Goal: Task Accomplishment & Management: Use online tool/utility

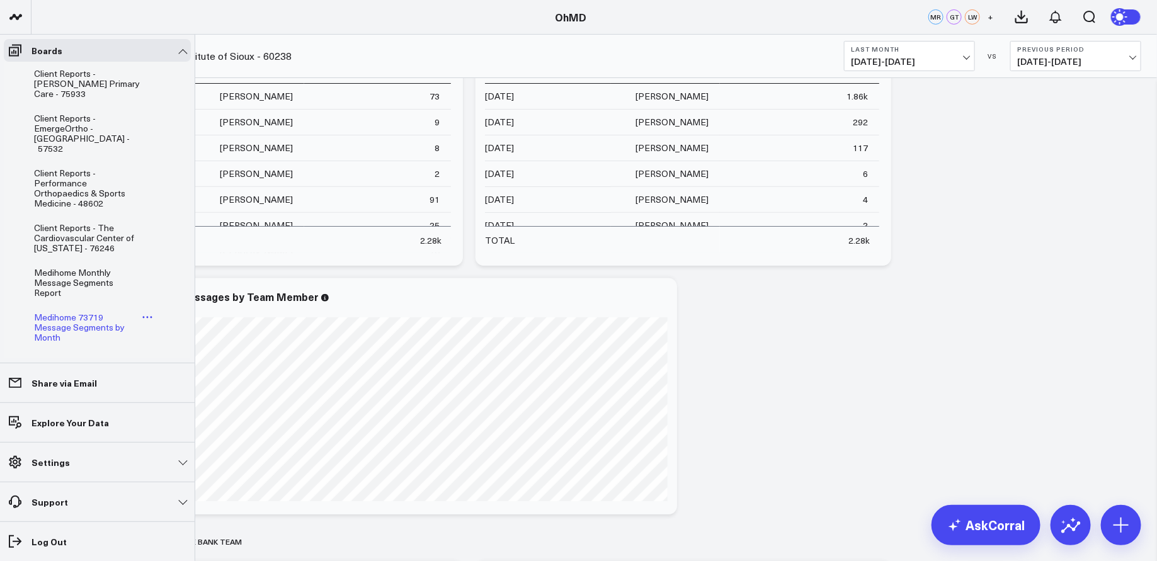
scroll to position [515, 0]
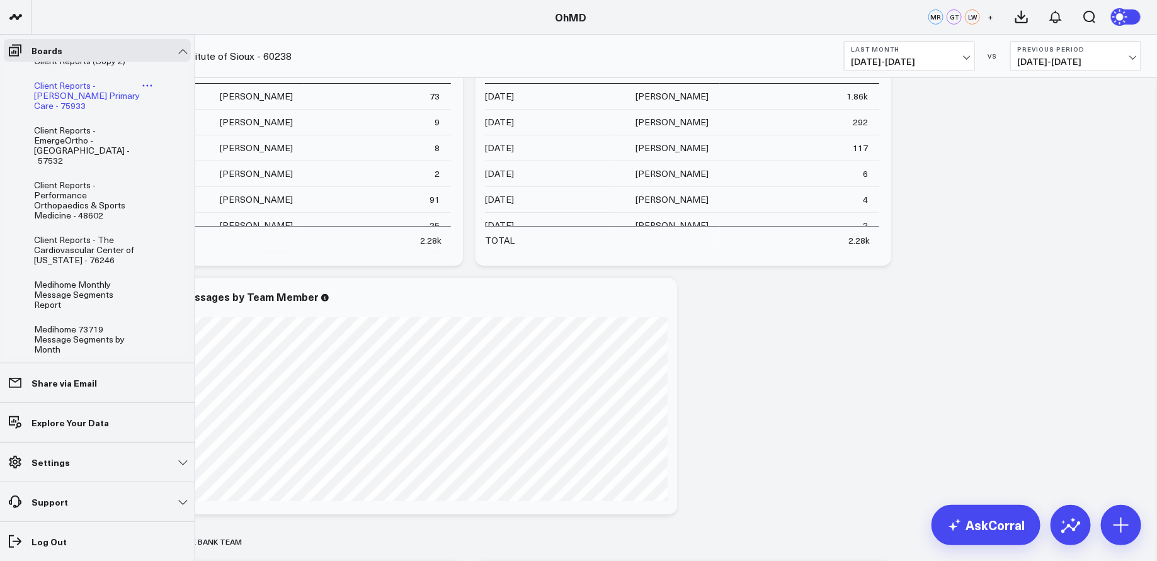
click at [66, 95] on span "Client Reports - [PERSON_NAME] Primary Care - 75933" at bounding box center [87, 95] width 106 height 32
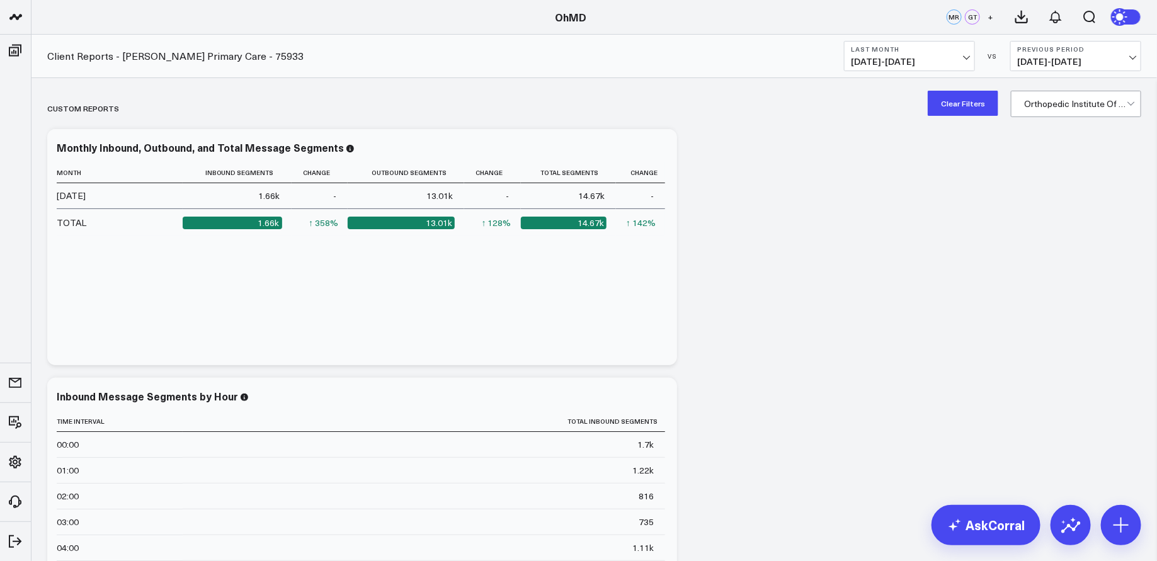
click at [961, 54] on button "Last Month [DATE] - [DATE]" at bounding box center [909, 56] width 131 height 30
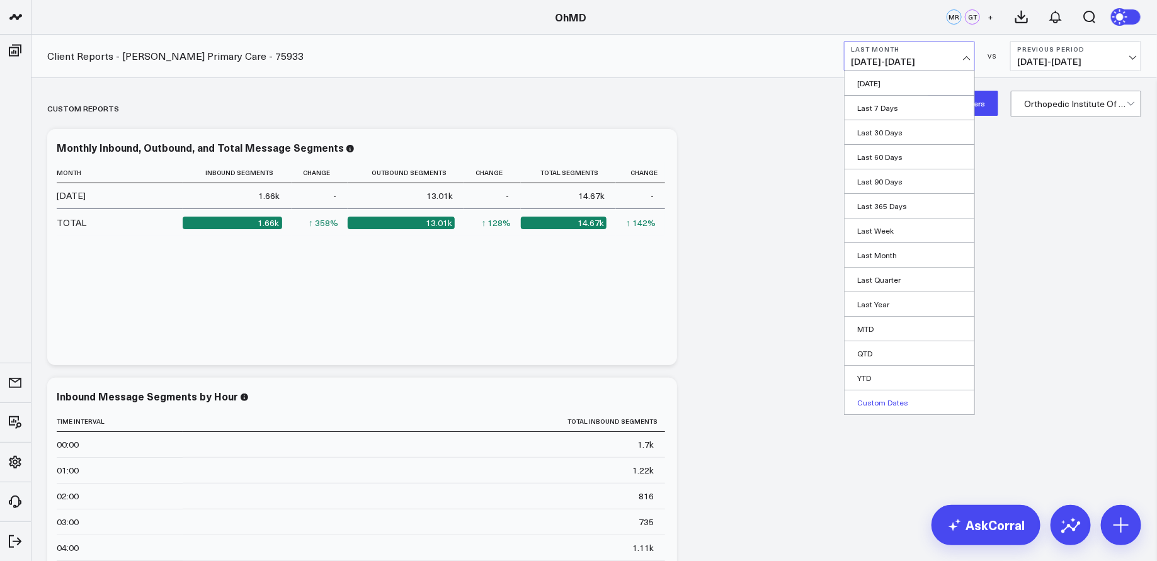
click at [909, 400] on link "Custom Dates" at bounding box center [910, 403] width 130 height 24
select select "7"
select select "2025"
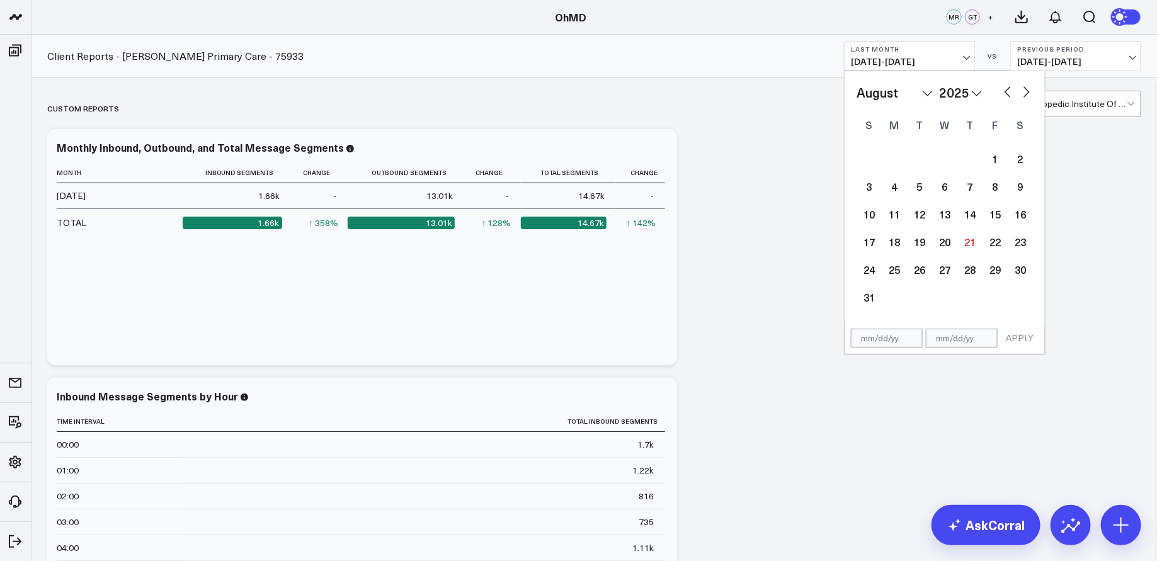
click at [1006, 91] on button "button" at bounding box center [1008, 90] width 13 height 15
select select "6"
select select "2025"
click at [1006, 91] on button "button" at bounding box center [1008, 90] width 13 height 15
select select "5"
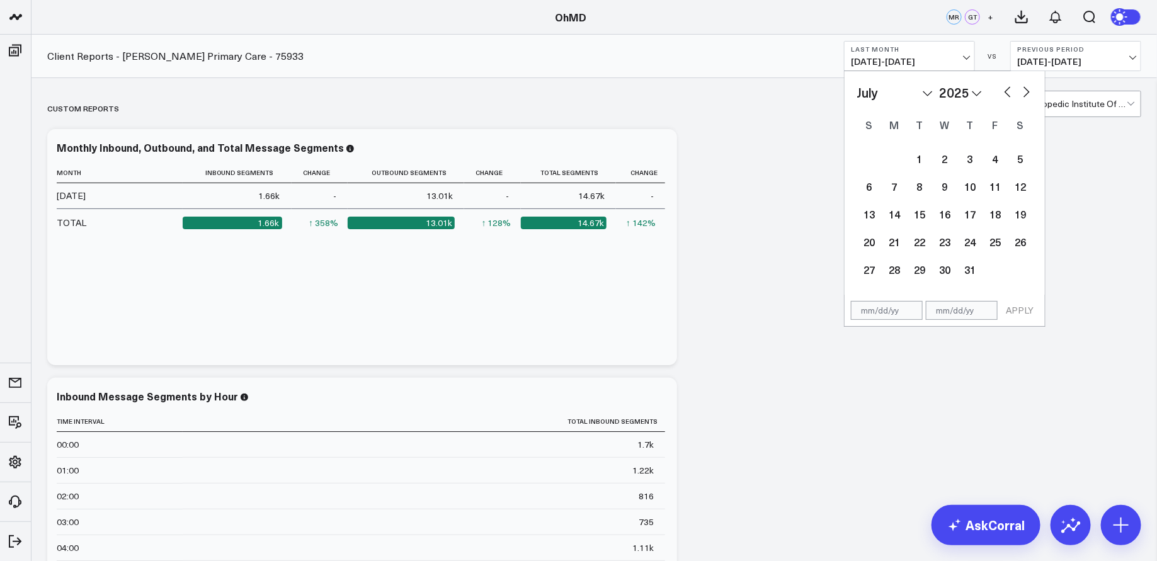
select select "2025"
click at [1006, 91] on button "button" at bounding box center [1008, 90] width 13 height 15
select select "4"
select select "2025"
click at [1006, 91] on button "button" at bounding box center [1008, 90] width 13 height 15
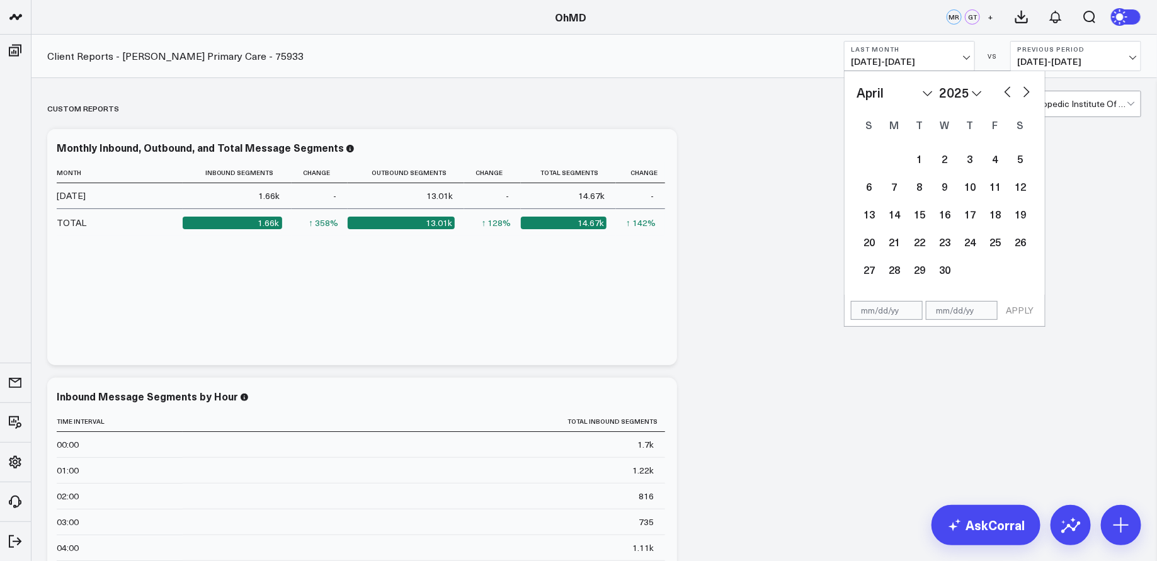
click at [1006, 91] on button "button" at bounding box center [1008, 90] width 13 height 15
select select "2"
select select "2025"
click at [1019, 154] on div "1" at bounding box center [1020, 158] width 25 height 25
type input "[DATE]"
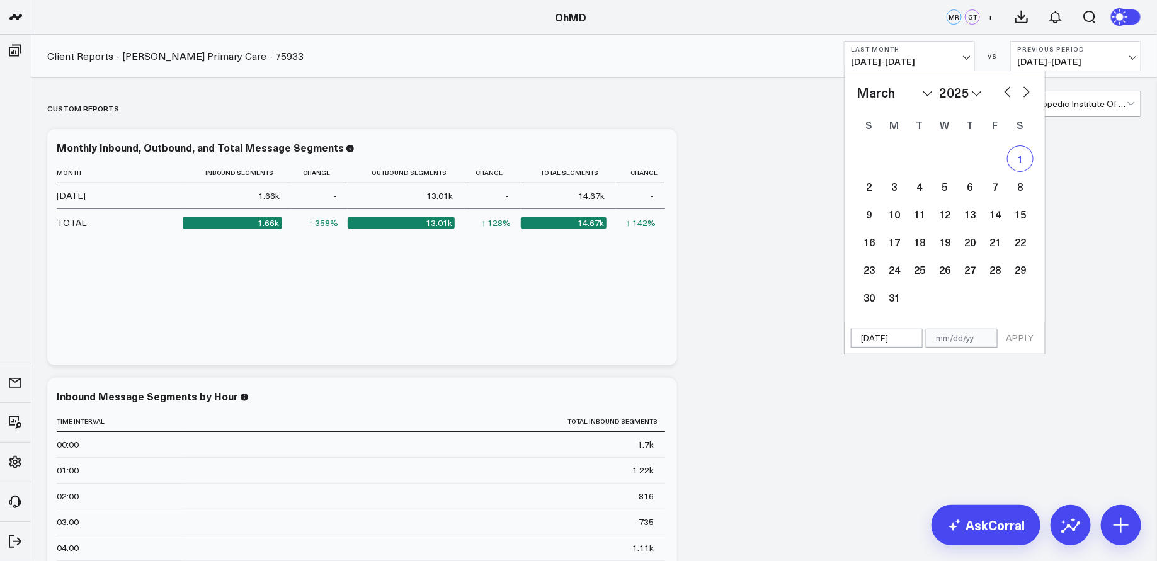
select select "2"
select select "2025"
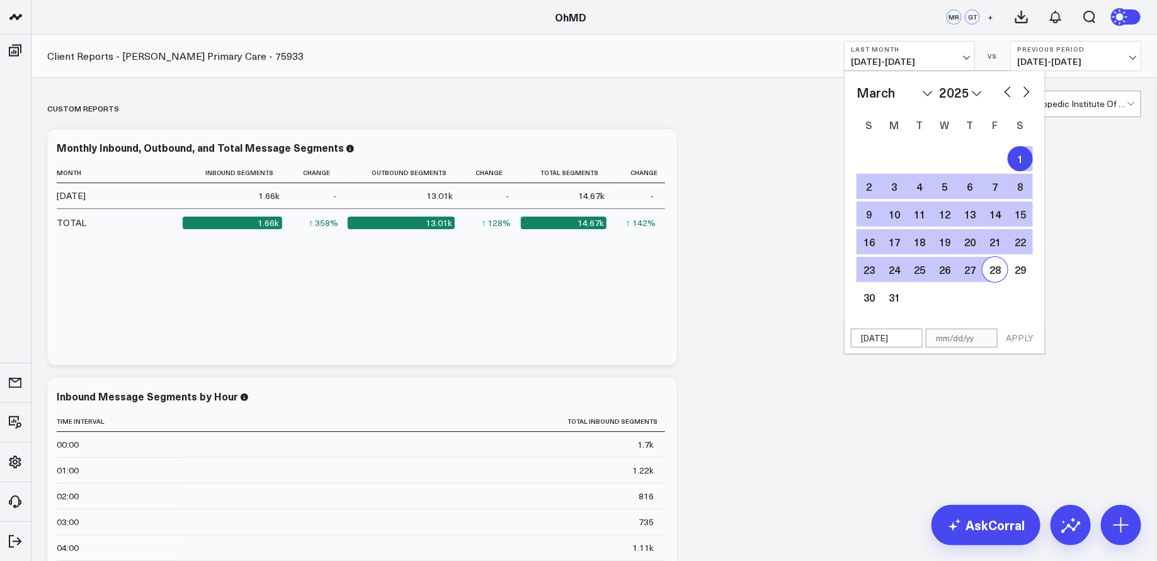
click at [965, 340] on input "text" at bounding box center [962, 338] width 72 height 19
select select "2"
select select "2025"
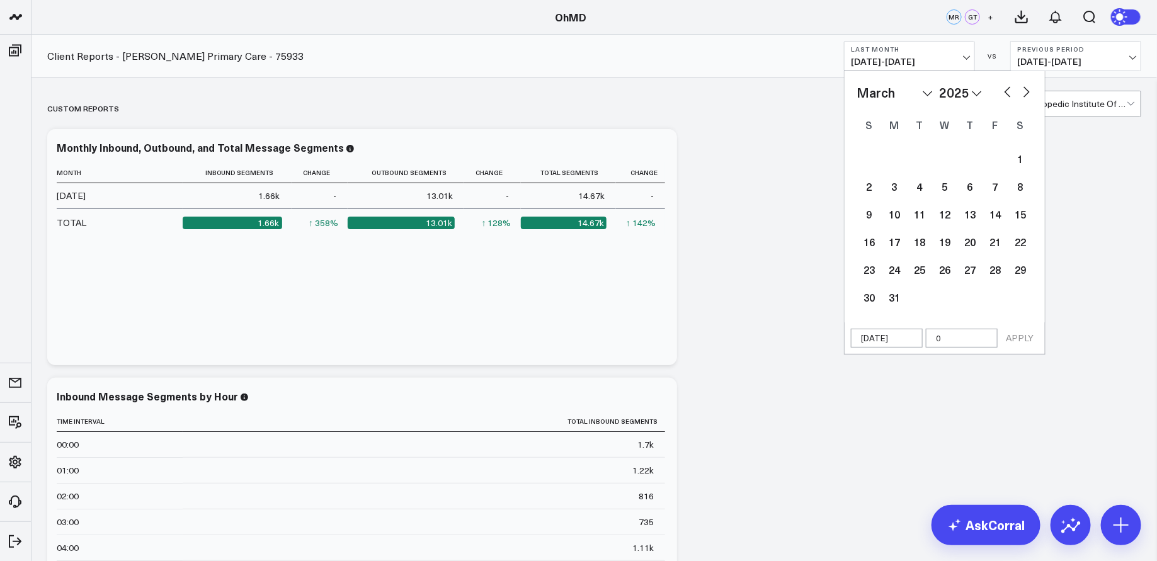
type input "08"
select select "2"
select select "2025"
type input "08/"
select select "2"
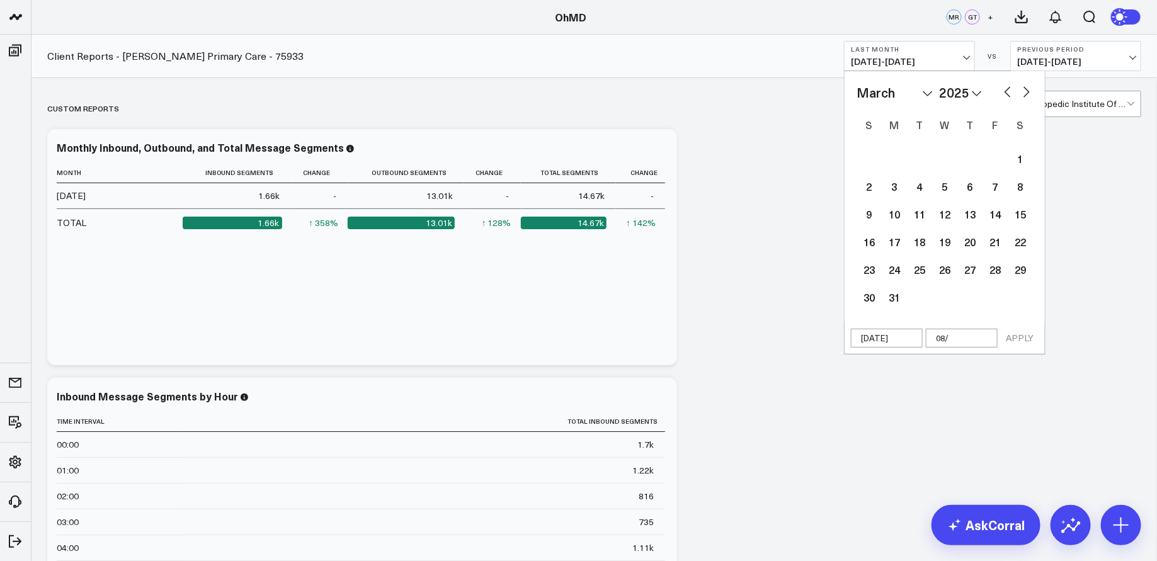
select select "2025"
type input "08/21"
select select "2"
select select "2025"
type input "08/21/"
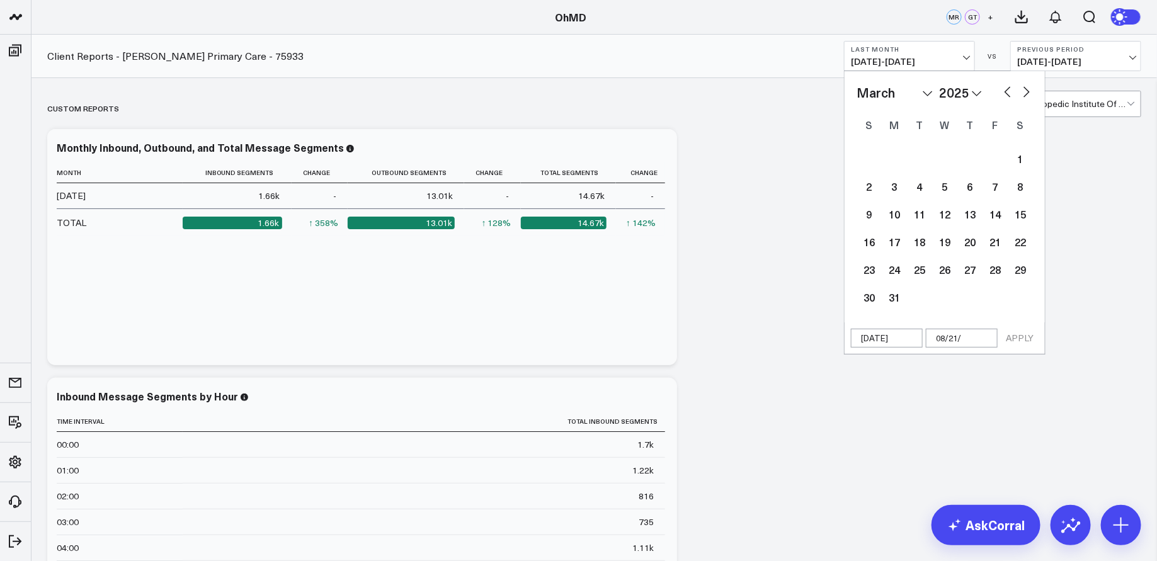
select select "2"
select select "2025"
type input "08/21/2"
select select "2"
select select "2025"
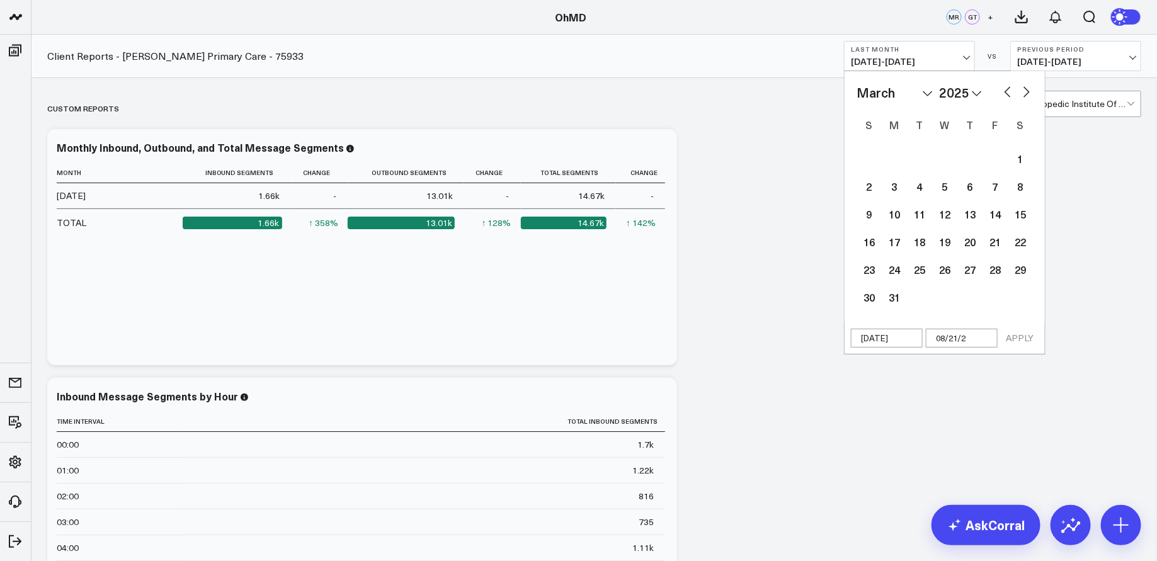
type input "[DATE]"
select select "2"
select select "2025"
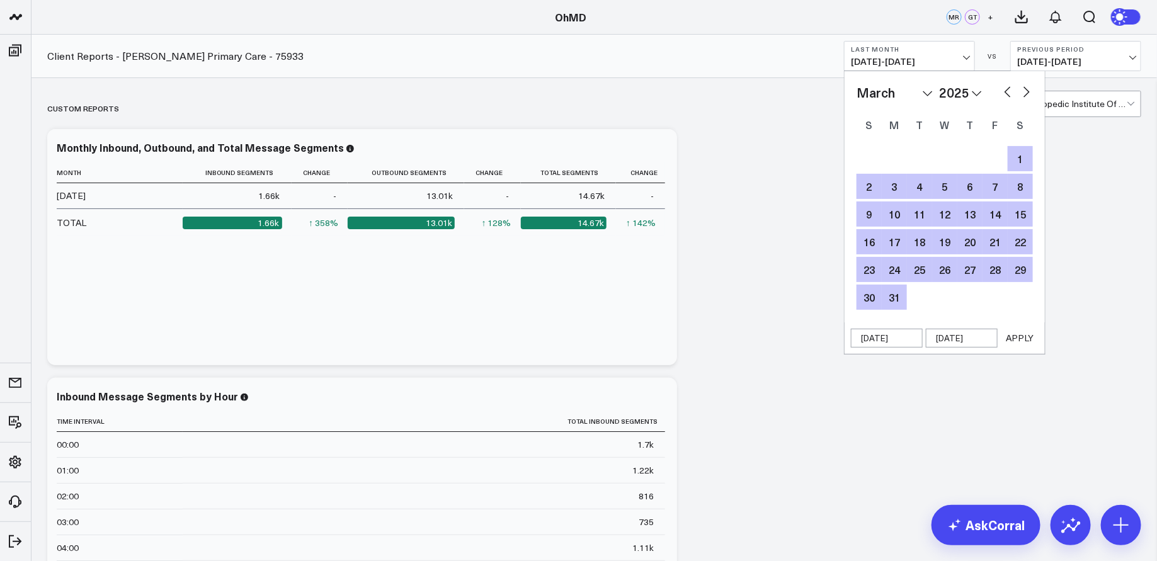
type input "[DATE]"
click at [1027, 340] on button "APPLY" at bounding box center [1020, 338] width 38 height 19
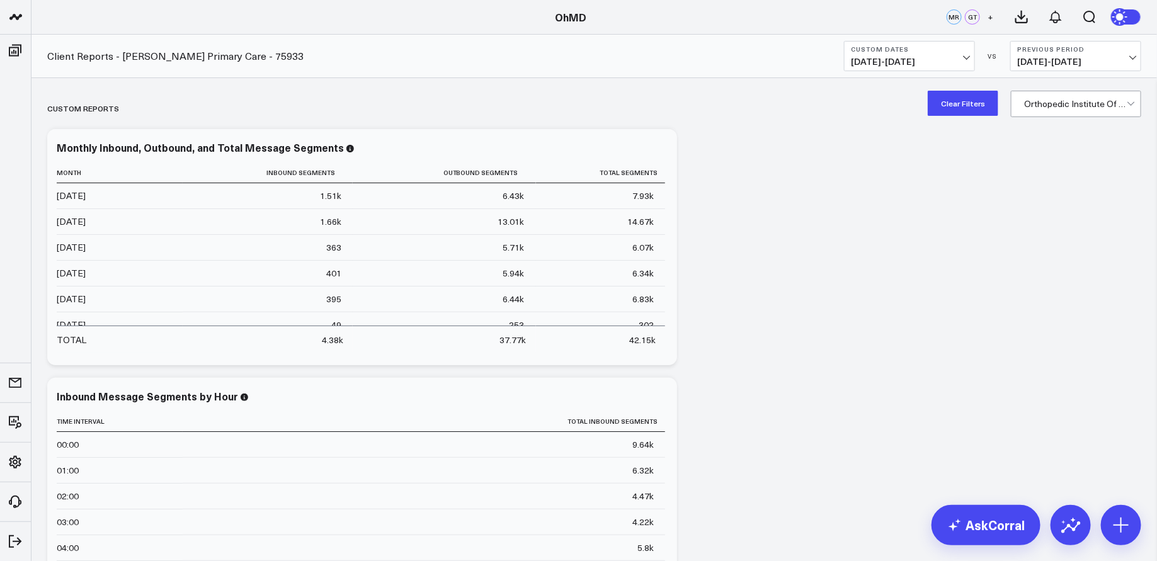
click at [1125, 100] on div at bounding box center [1075, 103] width 103 height 25
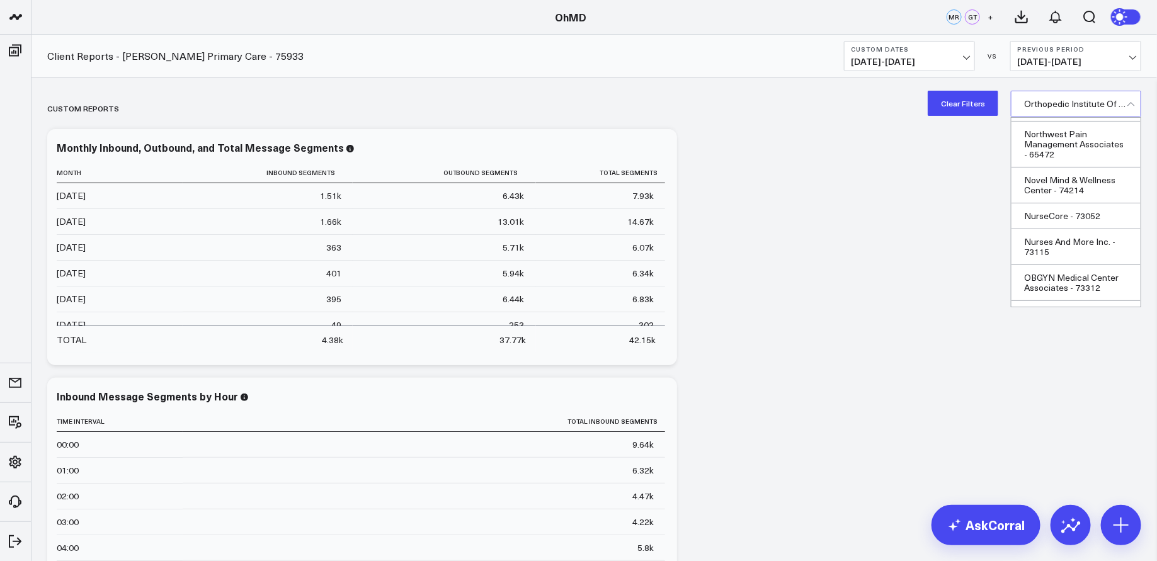
scroll to position [24876, 0]
click at [1031, 102] on div at bounding box center [1075, 103] width 103 height 25
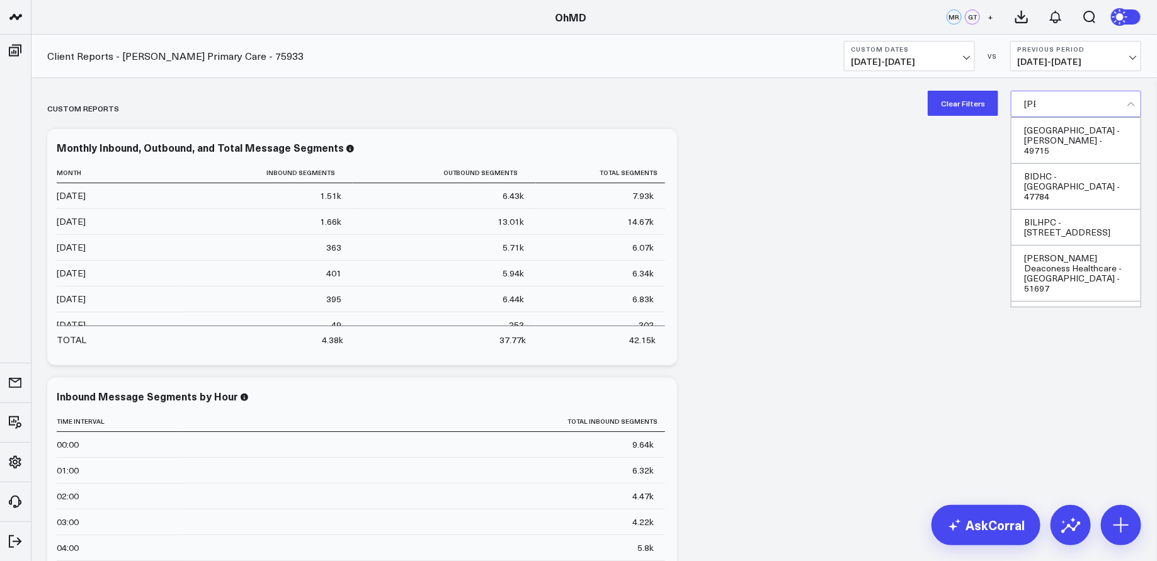
type input "[PERSON_NAME]"
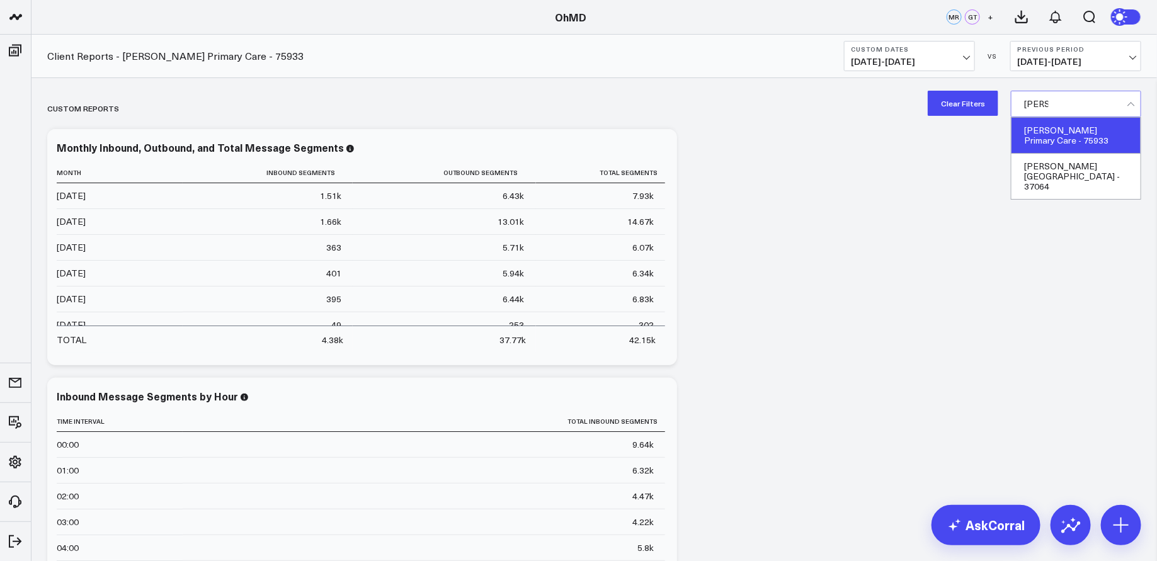
click at [1059, 130] on div "[PERSON_NAME] Primary Care - 75933" at bounding box center [1076, 136] width 129 height 36
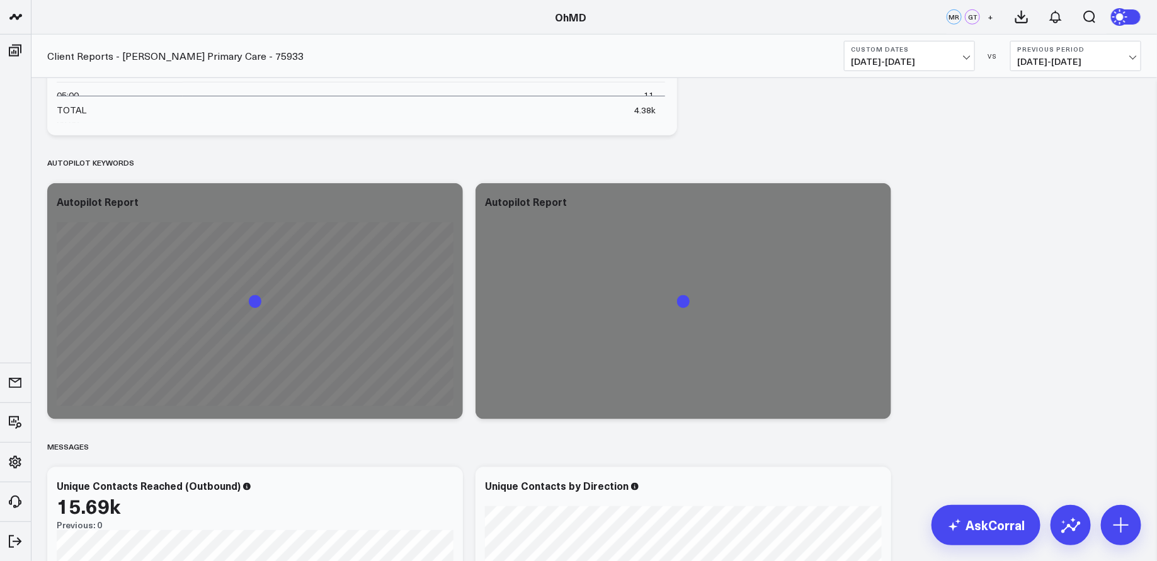
scroll to position [482, 0]
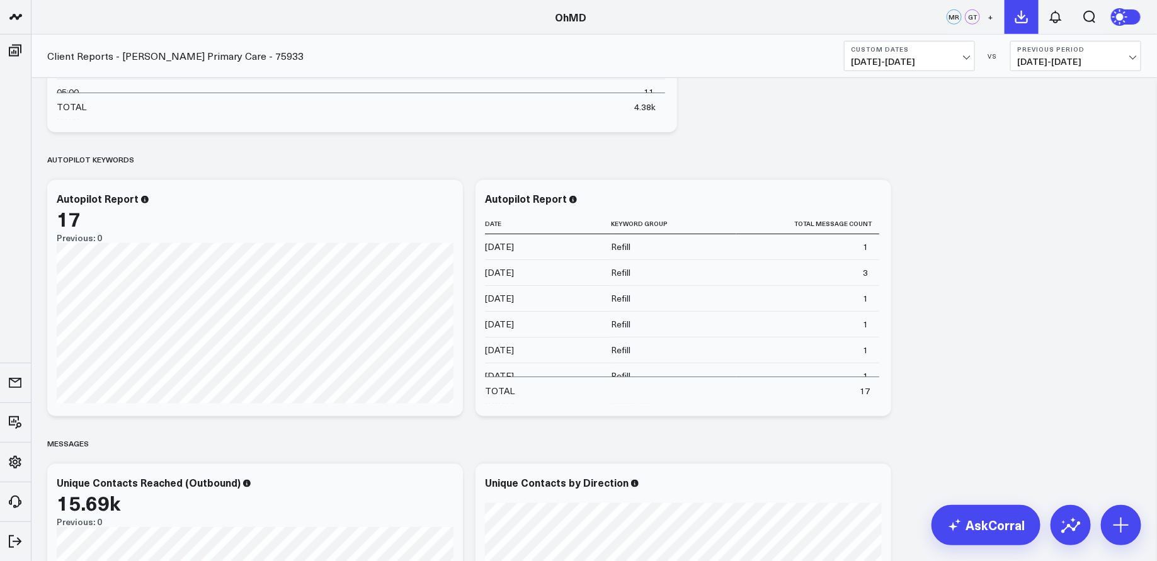
click at [1023, 16] on icon at bounding box center [1021, 16] width 11 height 11
click at [654, 266] on icon "button" at bounding box center [655, 266] width 10 height 10
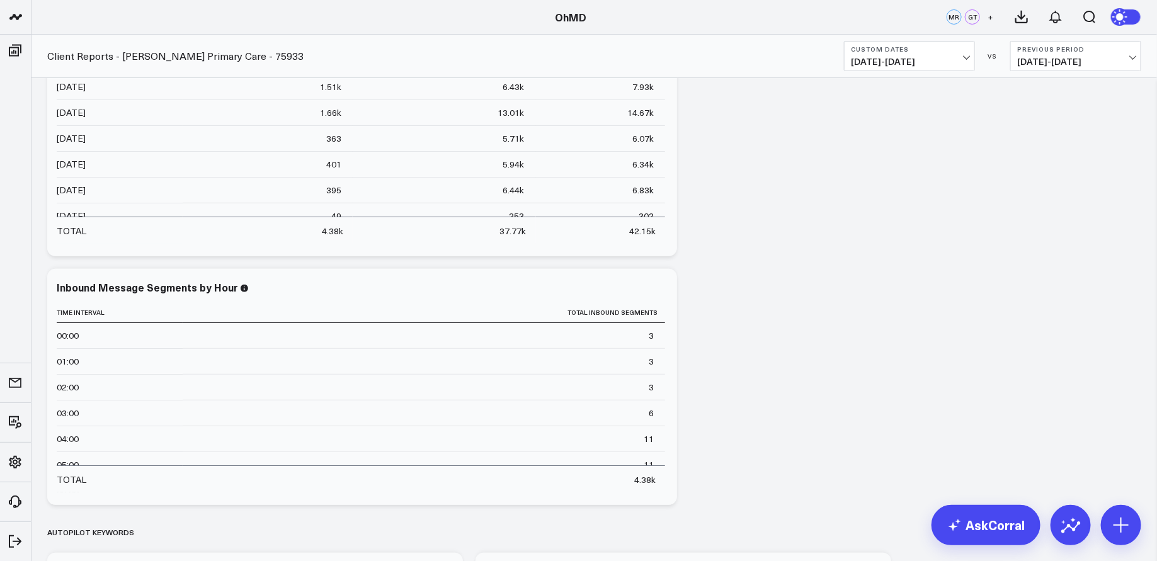
scroll to position [0, 0]
